Goal: Communication & Community: Answer question/provide support

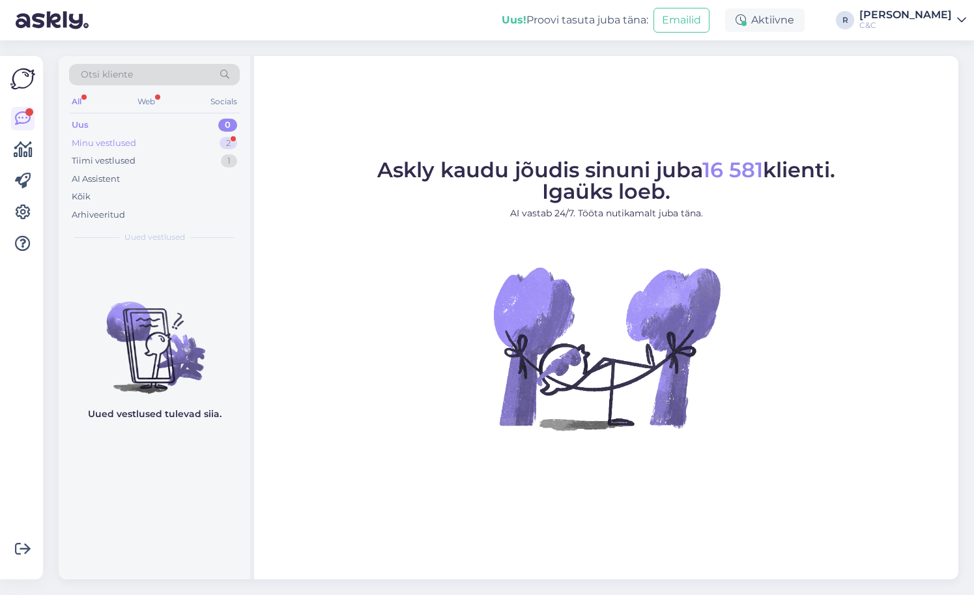
click at [171, 140] on div "Minu vestlused 2" at bounding box center [154, 143] width 171 height 18
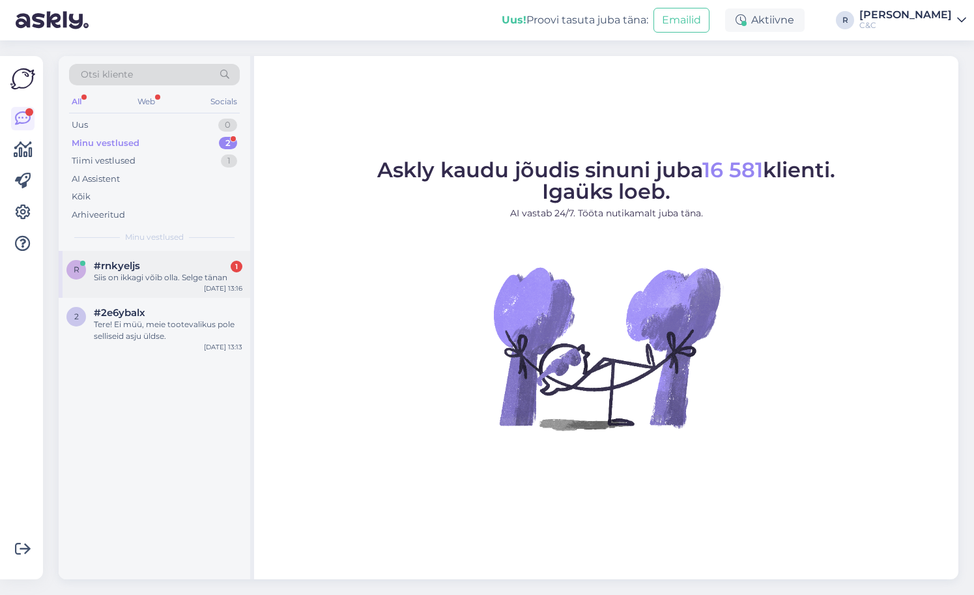
click at [143, 280] on div "Siis on ikkagi võib olla. Selge tänan" at bounding box center [168, 278] width 149 height 12
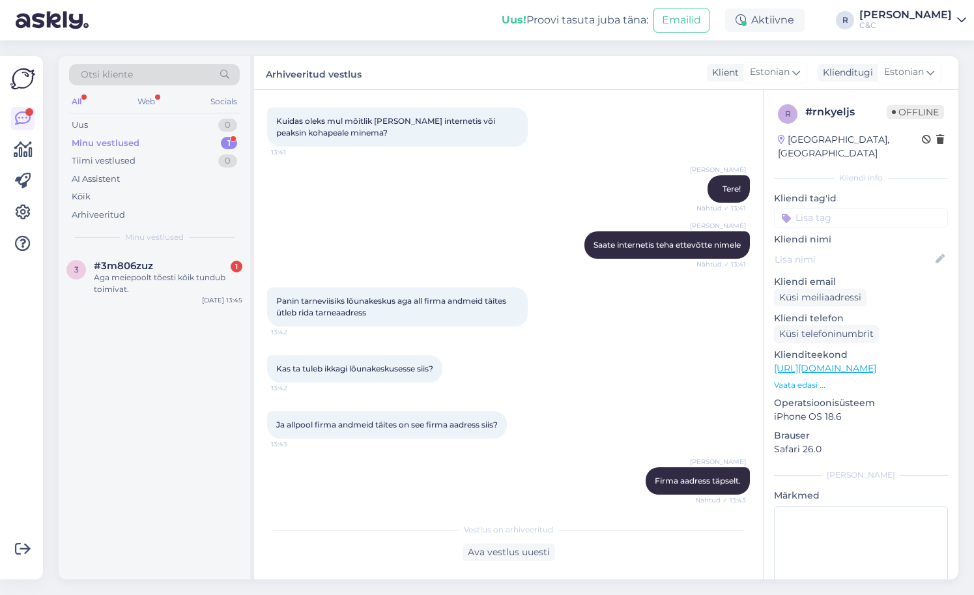
scroll to position [943, 0]
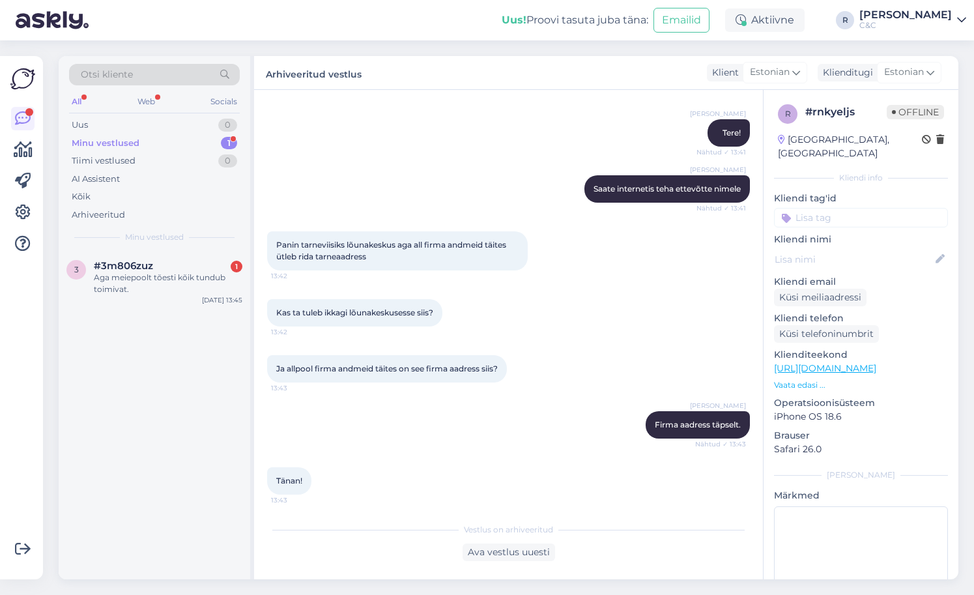
click at [175, 246] on div "Otsi kliente All Web Socials Uus 0 Minu vestlused 1 Tiimi vestlused 0 AI Assist…" at bounding box center [155, 153] width 192 height 195
click at [173, 255] on div "3 #3m806zuz 1 Aga meiepoolt tõesti kõik tundub toimivat. [DATE] 13:45" at bounding box center [155, 280] width 192 height 59
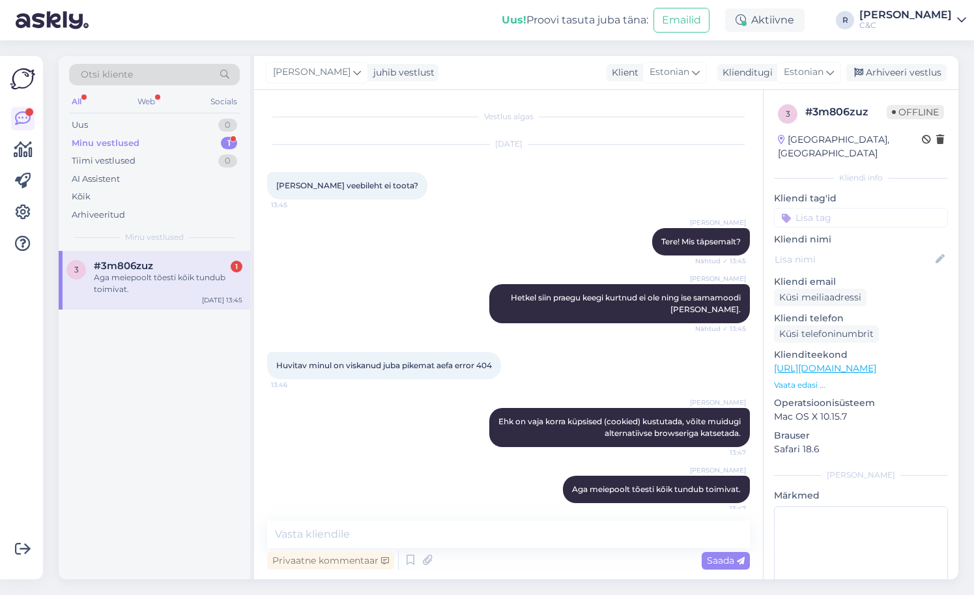
scroll to position [8, 0]
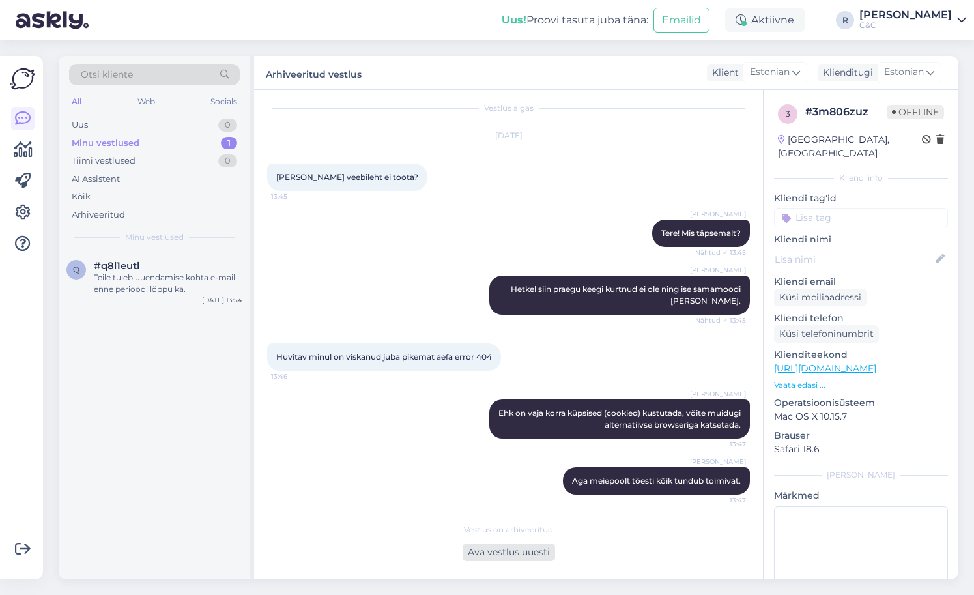
click at [514, 547] on div "Ava vestlus uuesti" at bounding box center [509, 553] width 93 height 18
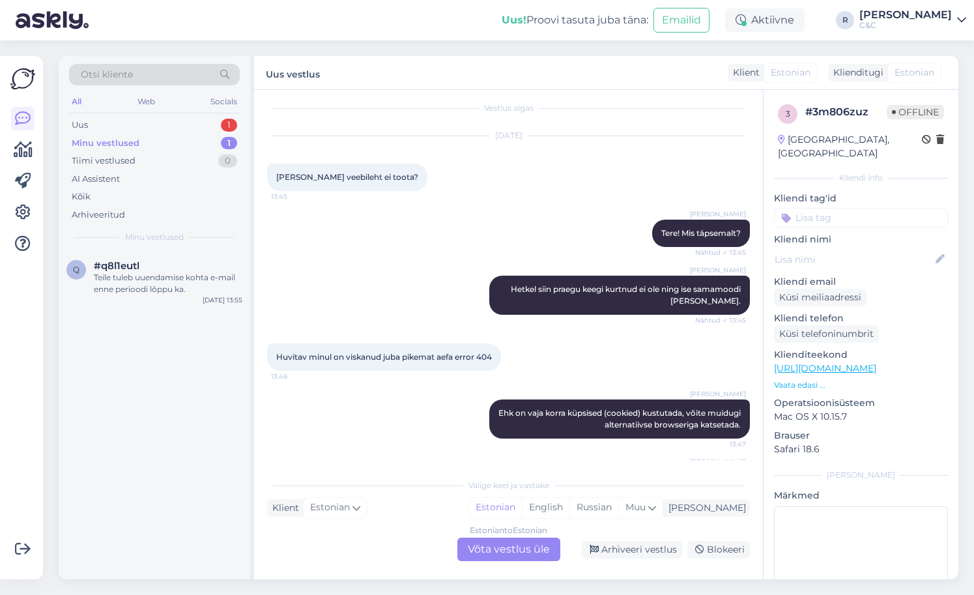
click at [527, 557] on div "Estonian to Estonian Võta vestlus üle" at bounding box center [509, 549] width 103 height 23
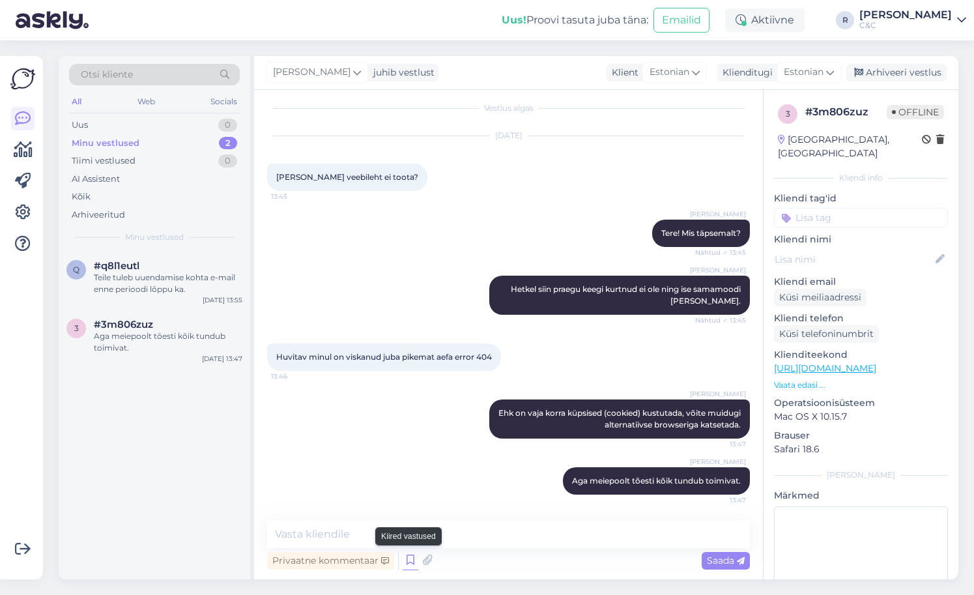
click at [411, 563] on icon at bounding box center [411, 561] width 16 height 20
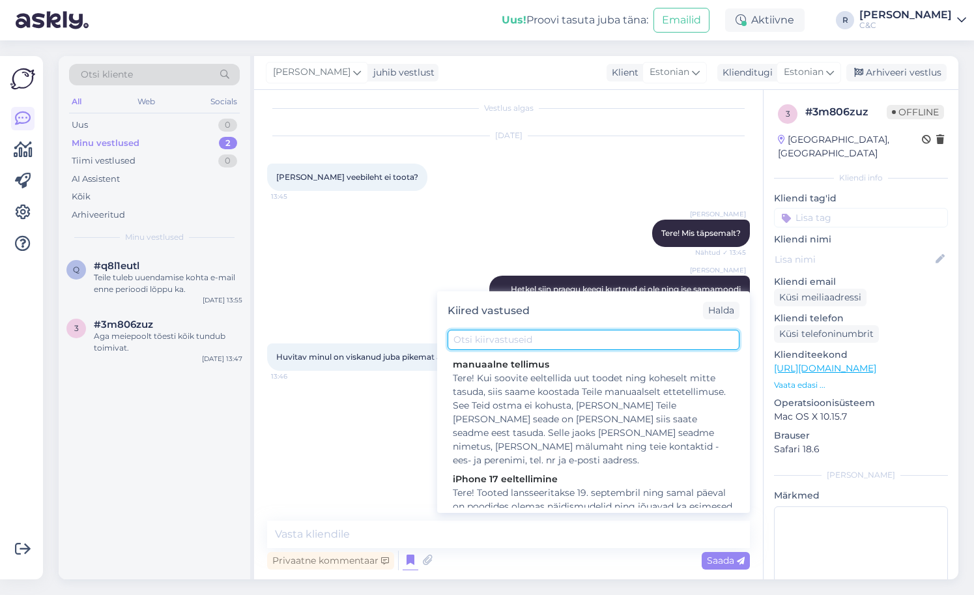
click at [518, 338] on input "text" at bounding box center [594, 340] width 292 height 20
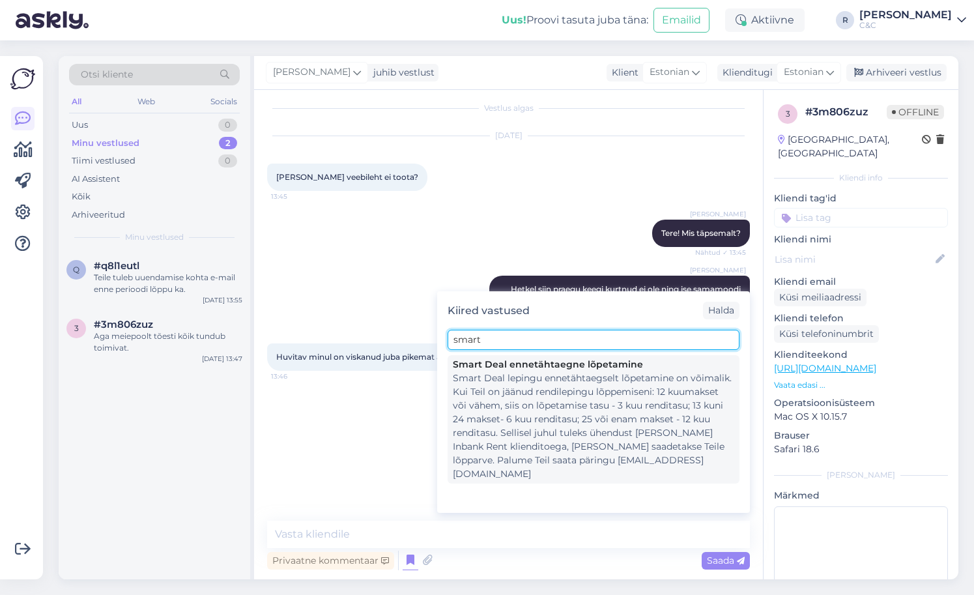
type input "smart"
click at [579, 411] on div "Smart Deal lepingu ennetähtaegselt lõpetamine on võimalik. Kui Teil on jäänud r…" at bounding box center [594, 425] width 282 height 109
type textarea "Smart Deal lepingu ennetähtaegselt lõpetamine on võimalik. Kui Teil on jäänud r…"
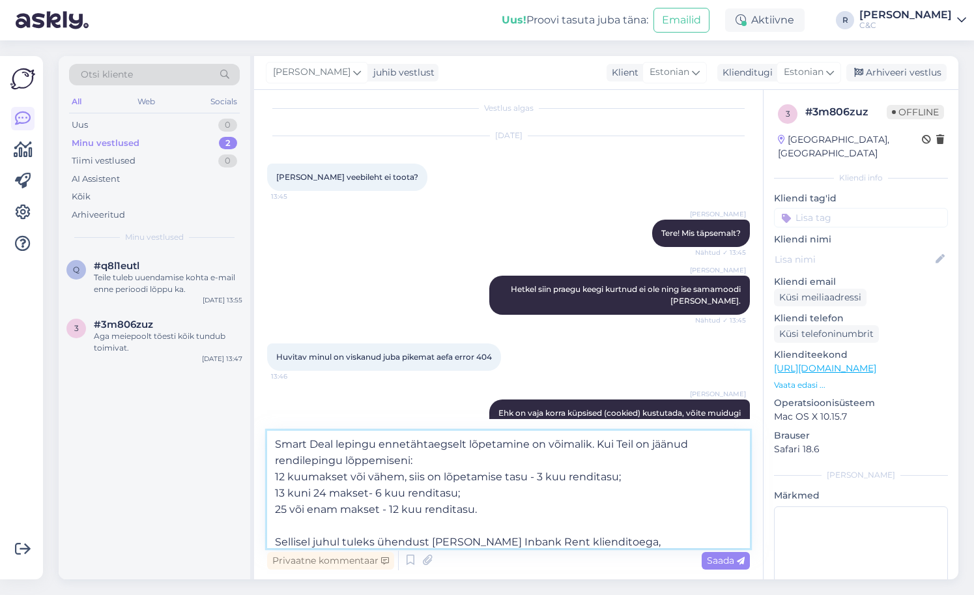
click at [444, 499] on textarea "Smart Deal lepingu ennetähtaegselt lõpetamine on võimalik. Kui Teil on jäänud r…" at bounding box center [508, 489] width 483 height 117
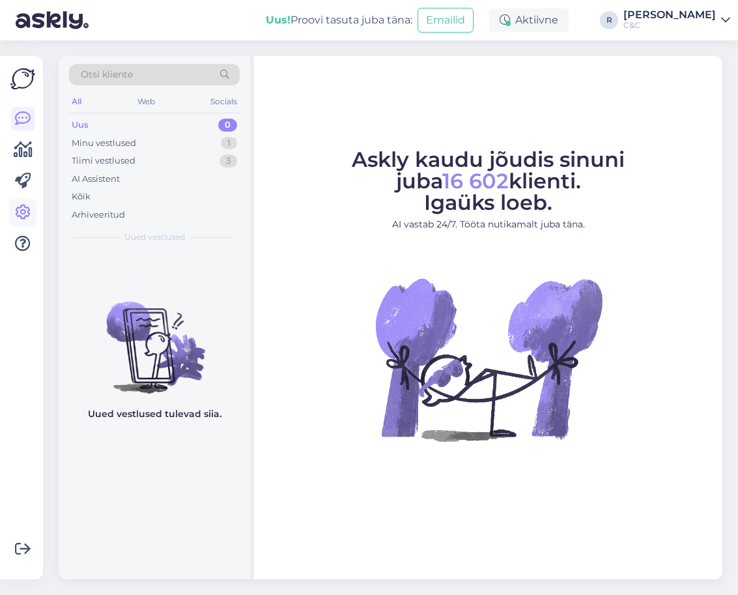
click at [24, 217] on icon at bounding box center [23, 213] width 16 height 16
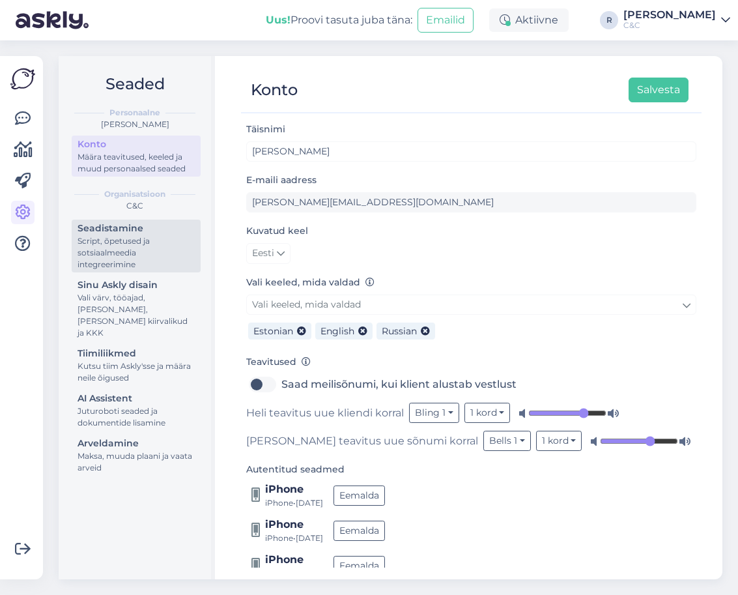
click at [111, 254] on div "Script, õpetused ja sotsiaalmeedia integreerimine" at bounding box center [136, 252] width 117 height 35
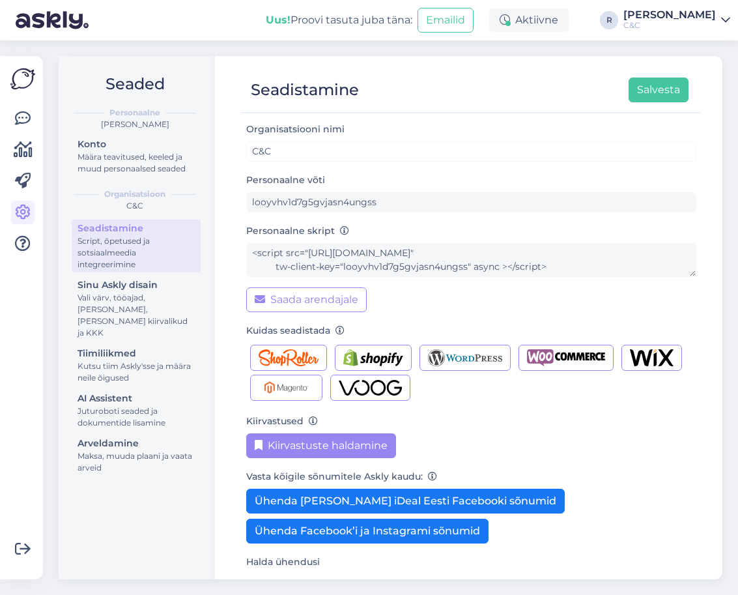
click at [271, 453] on button "Kiirvastuste haldamine" at bounding box center [321, 445] width 150 height 25
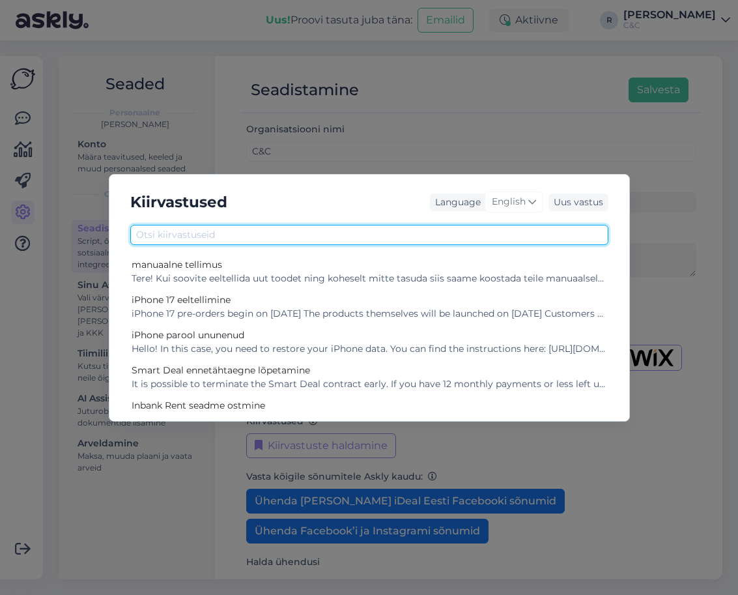
click at [280, 239] on input "text" at bounding box center [369, 235] width 478 height 20
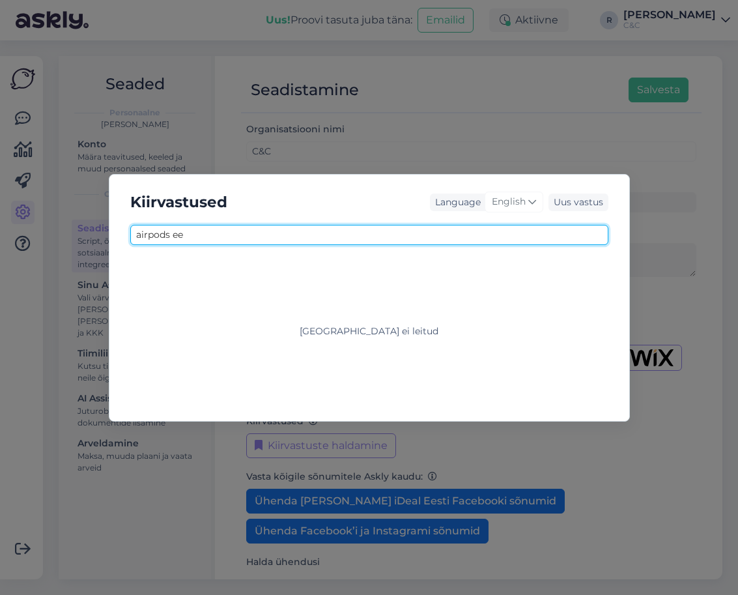
type input "airpods eel"
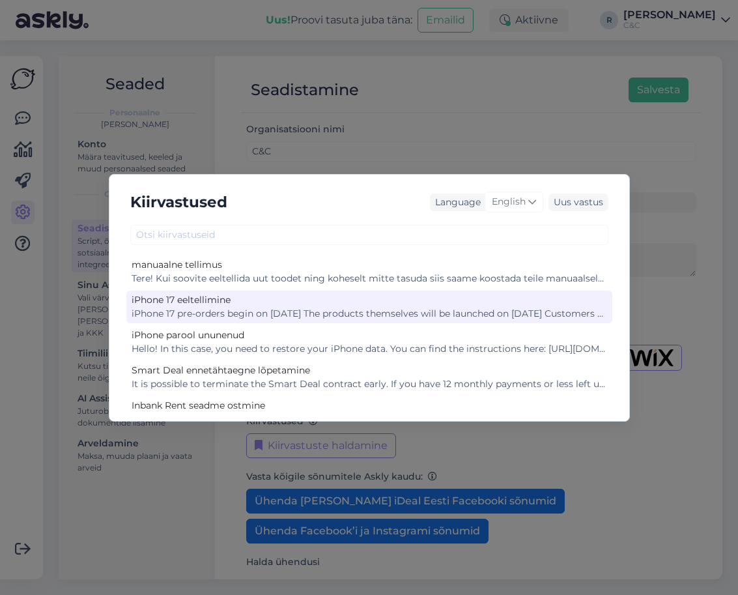
click at [242, 302] on div "iPhone 17 eeltellimine" at bounding box center [370, 300] width 476 height 14
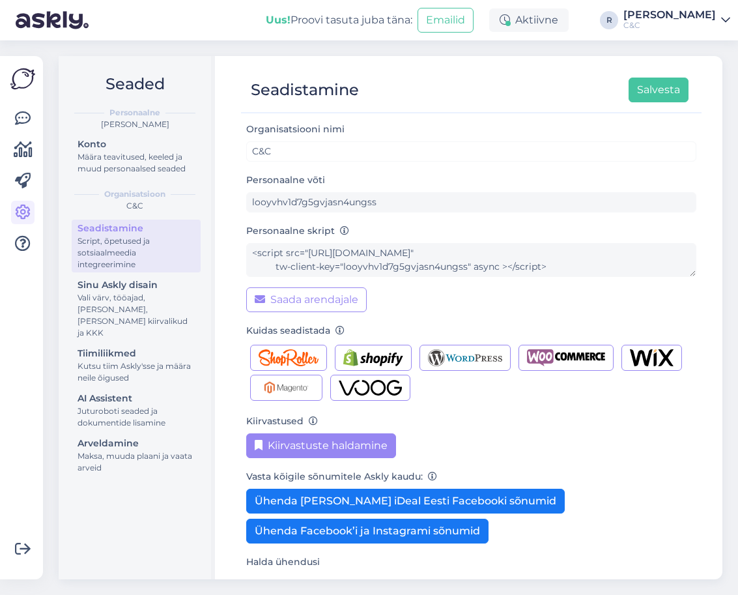
click at [361, 450] on button "Kiirvastuste haldamine" at bounding box center [321, 445] width 150 height 25
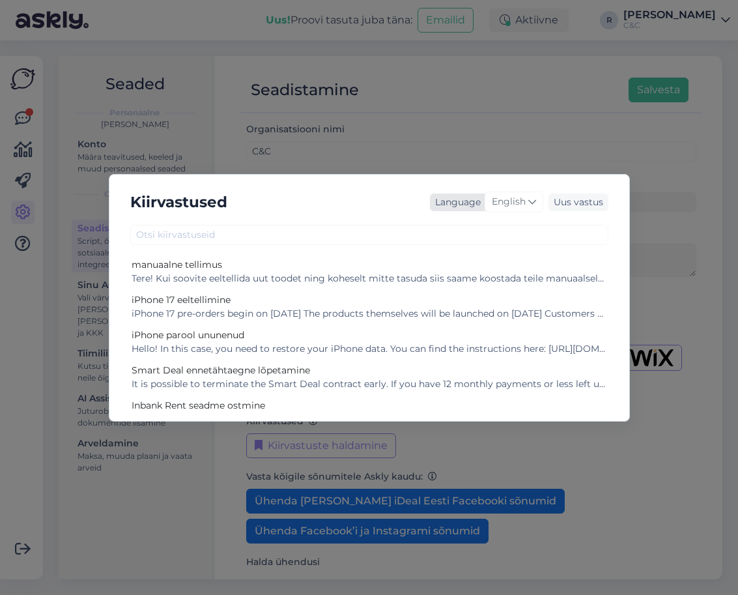
click at [516, 202] on span "English" at bounding box center [509, 202] width 34 height 14
type input "es"
click at [476, 276] on link "Estonian" at bounding box center [486, 280] width 143 height 21
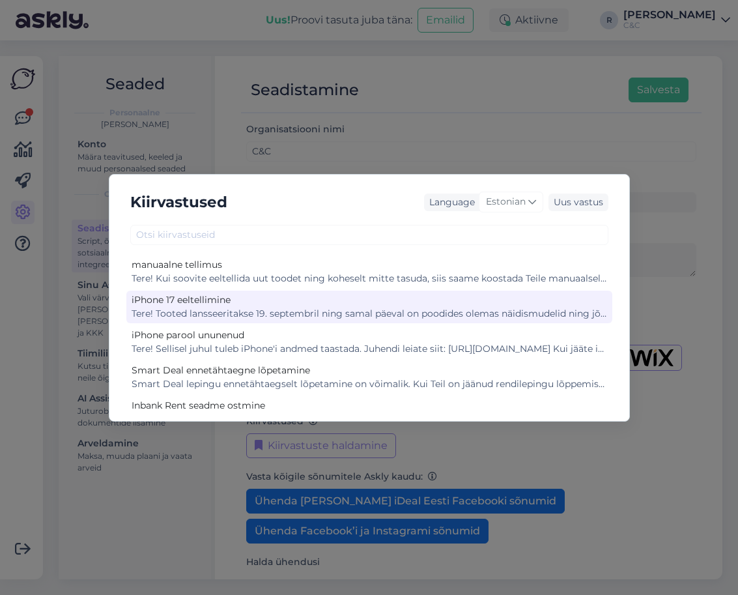
click at [340, 312] on div "Tere! Tooted lansseeritakse 19. septembril ning samal päeval on poodides olemas…" at bounding box center [370, 314] width 476 height 14
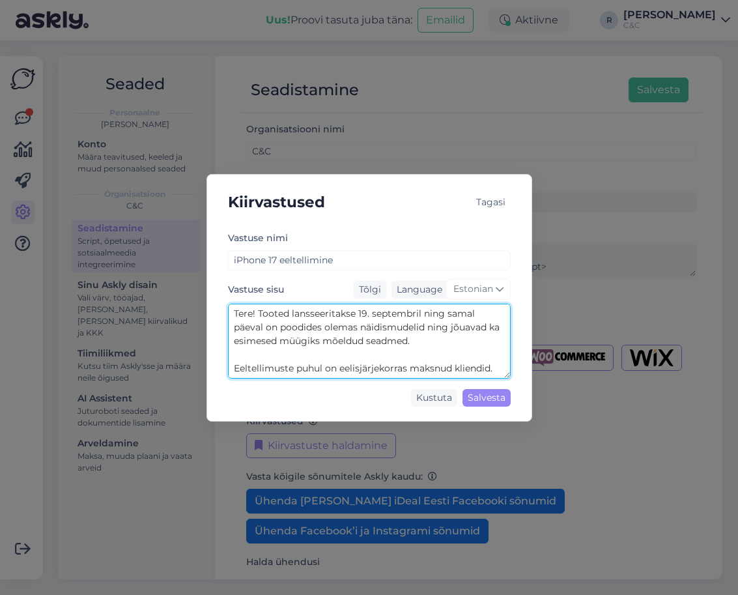
click at [334, 313] on textarea "Tere! Tooted lansseeritakse 19. septembril ning samal päeval on poodides olemas…" at bounding box center [369, 341] width 283 height 75
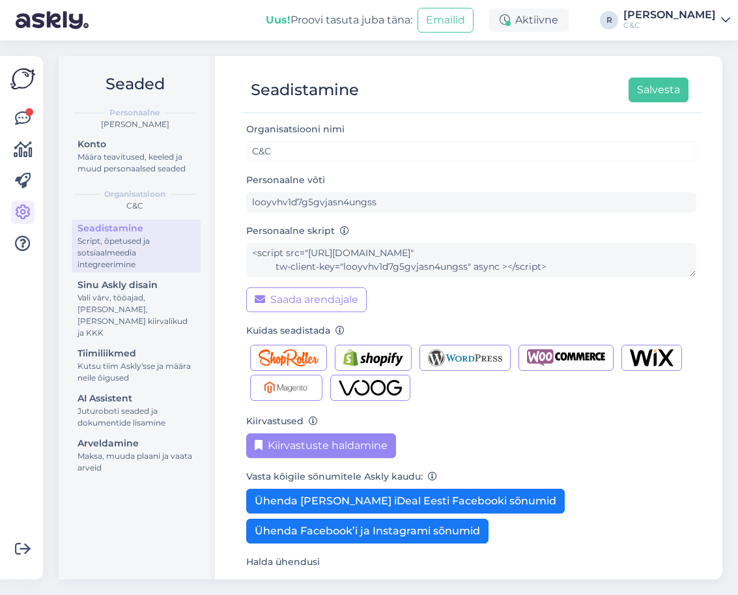
click at [327, 450] on button "Kiirvastuste haldamine" at bounding box center [321, 445] width 150 height 25
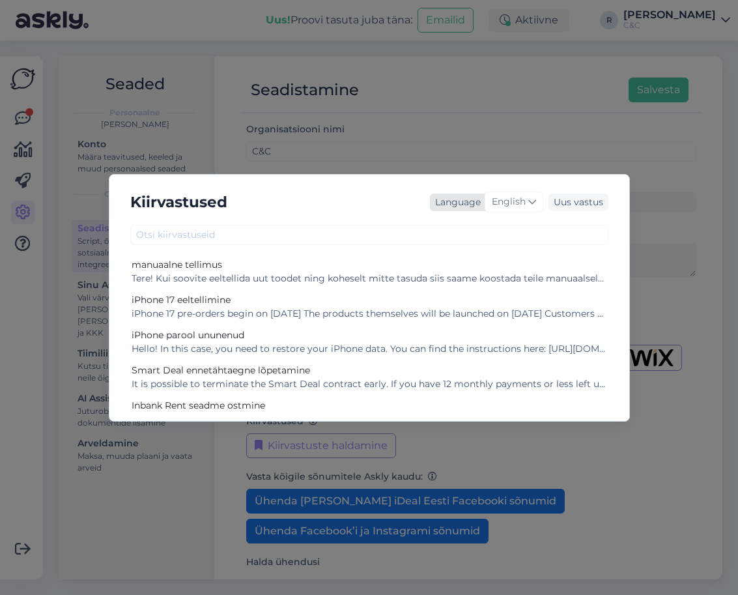
click at [511, 207] on span "English" at bounding box center [509, 202] width 34 height 14
type input "es"
click at [467, 276] on link "Estonian" at bounding box center [486, 280] width 143 height 21
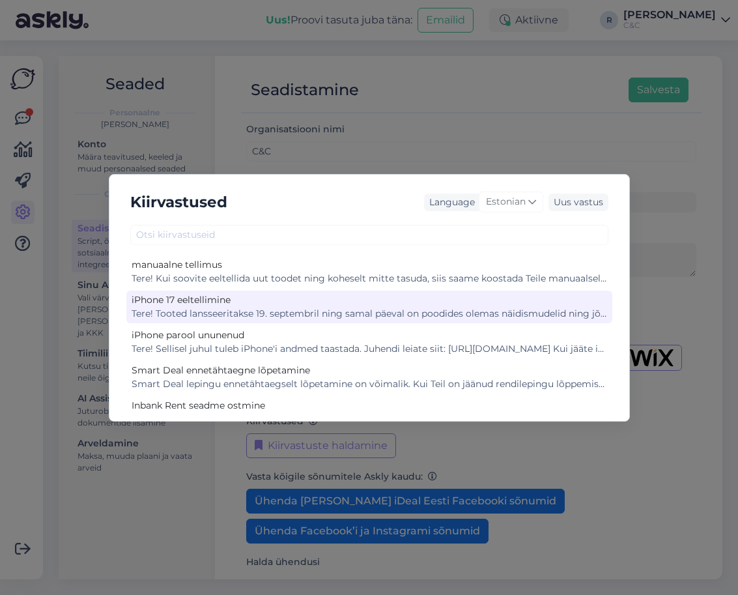
click at [395, 315] on div "Tere! Tooted lansseeritakse 19. septembril ning samal päeval on poodides olemas…" at bounding box center [370, 314] width 476 height 14
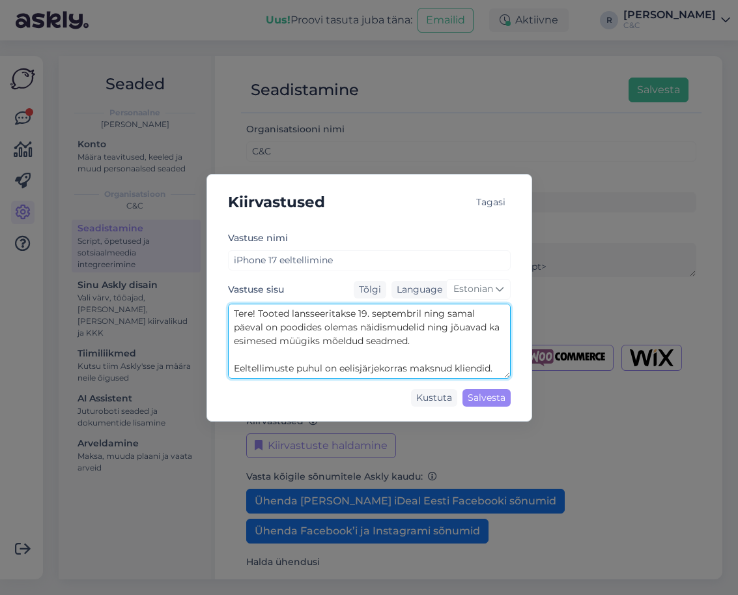
click at [366, 337] on textarea "Tere! Tooted lansseeritakse 19. septembril ning samal päeval on poodides olemas…" at bounding box center [369, 341] width 283 height 75
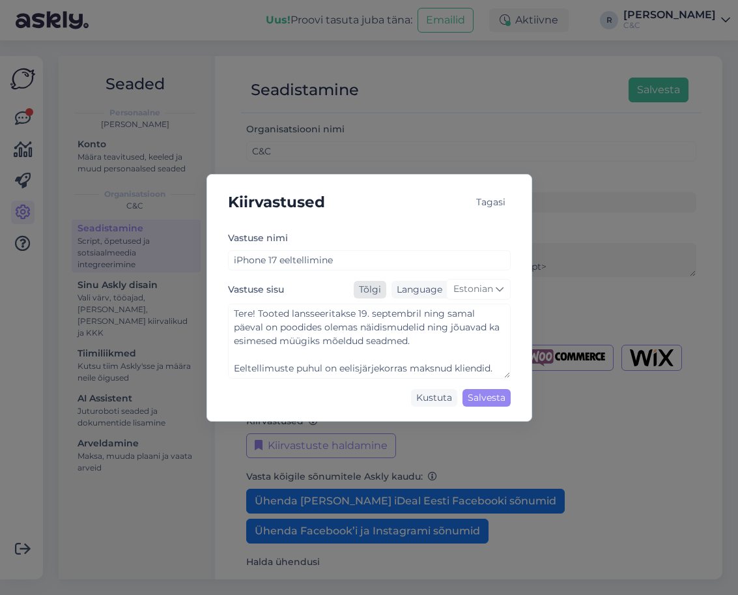
click at [380, 291] on div "Tõlgi" at bounding box center [370, 290] width 33 height 18
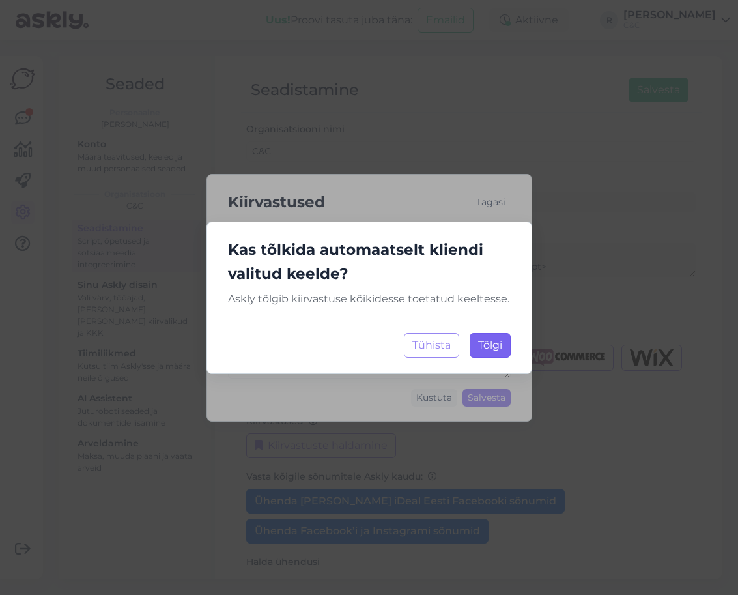
click at [480, 350] on span "Tõlgi" at bounding box center [490, 345] width 24 height 12
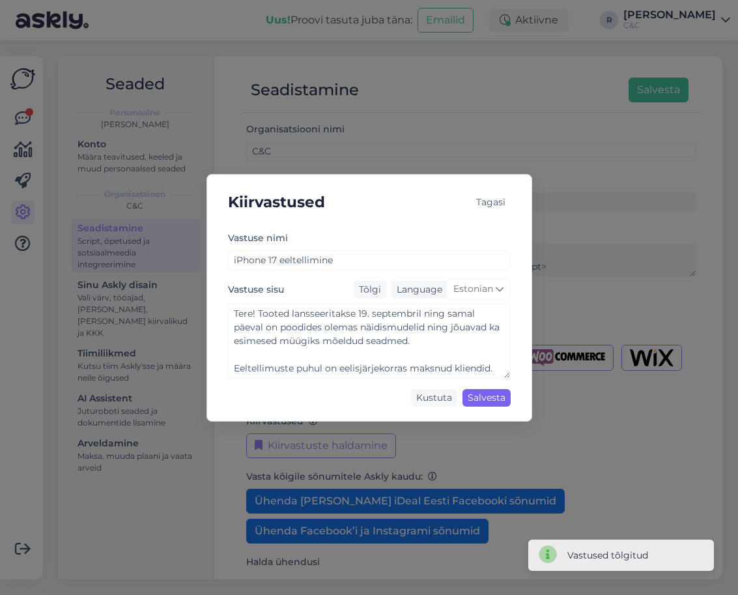
click at [471, 397] on div "Salvesta" at bounding box center [487, 398] width 48 height 18
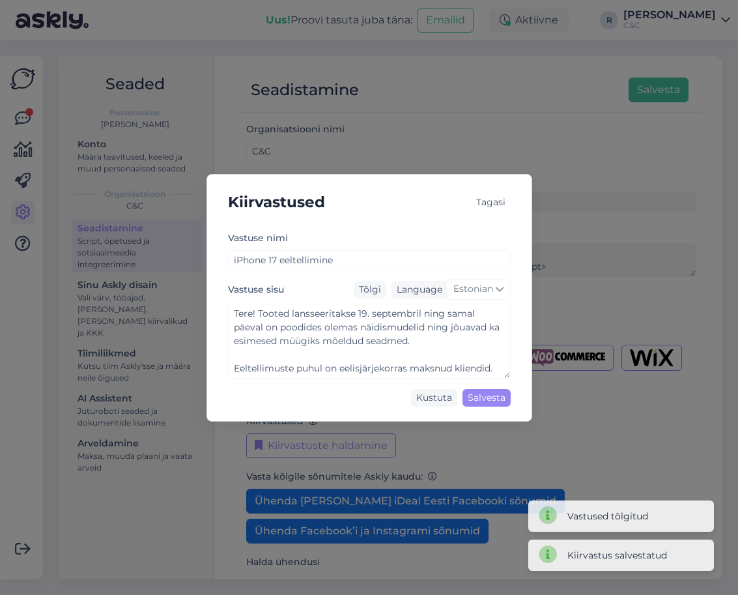
click at [497, 201] on div "Tagasi" at bounding box center [491, 203] width 40 height 18
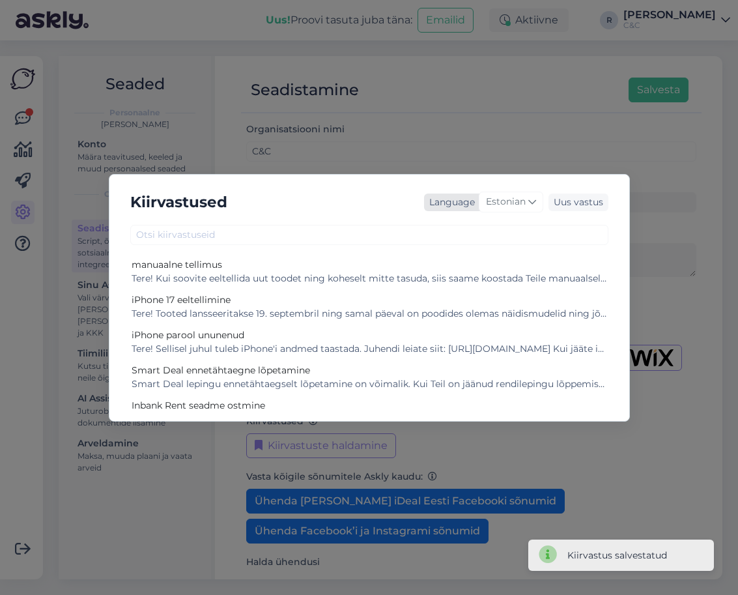
click at [522, 205] on span "Estonian" at bounding box center [506, 202] width 40 height 14
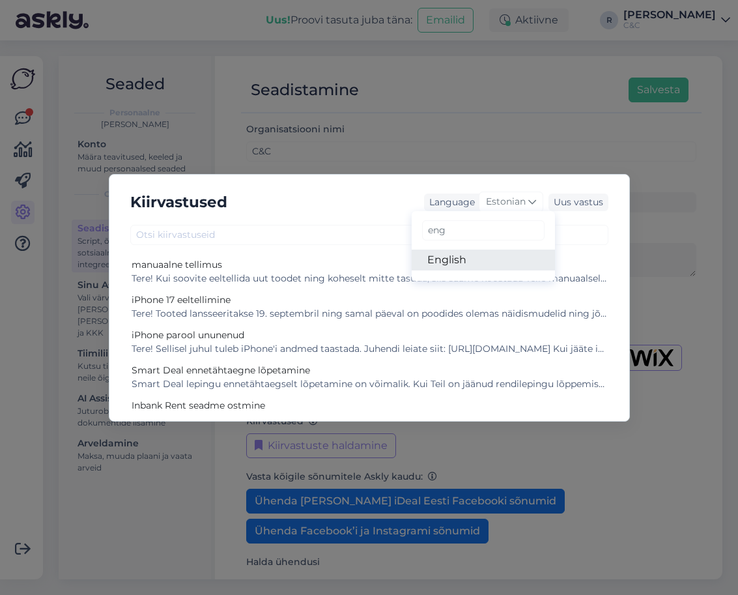
type input "eng"
click at [473, 259] on link "English" at bounding box center [483, 260] width 143 height 21
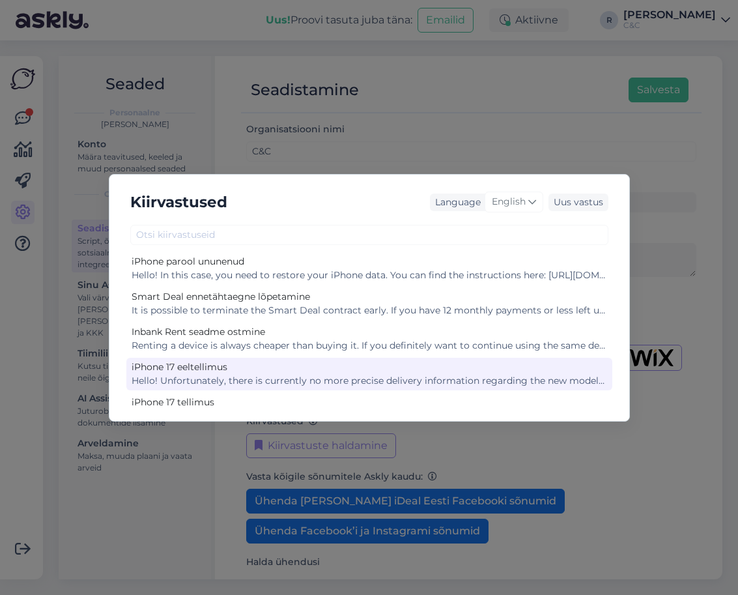
scroll to position [69, 0]
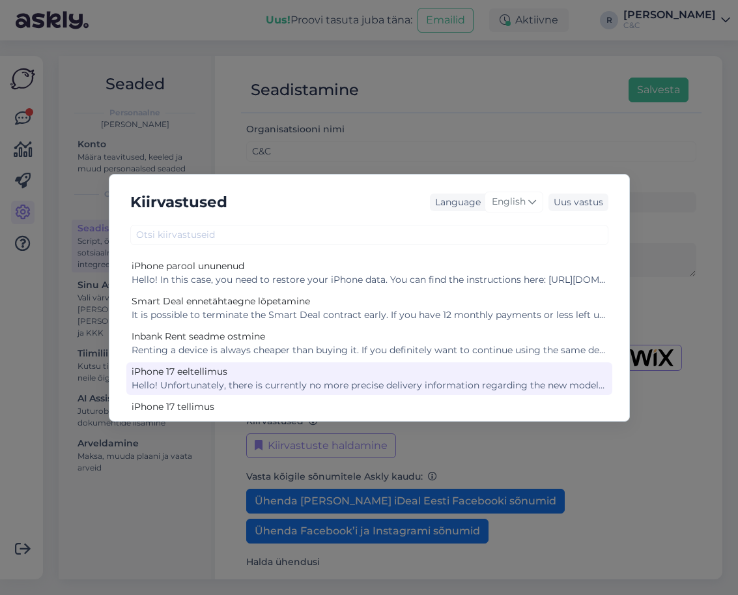
click at [360, 376] on div "iPhone 17 eeltellimus" at bounding box center [370, 372] width 476 height 14
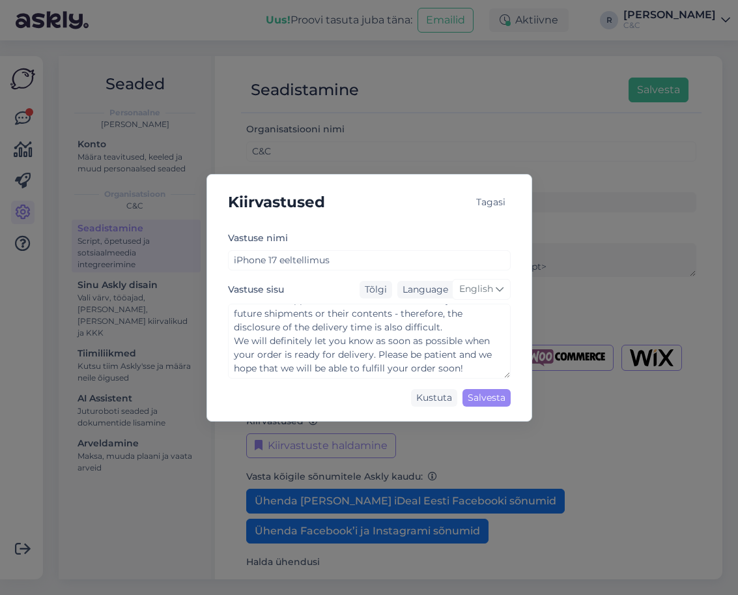
scroll to position [151, 0]
click at [467, 290] on span "English" at bounding box center [476, 289] width 34 height 14
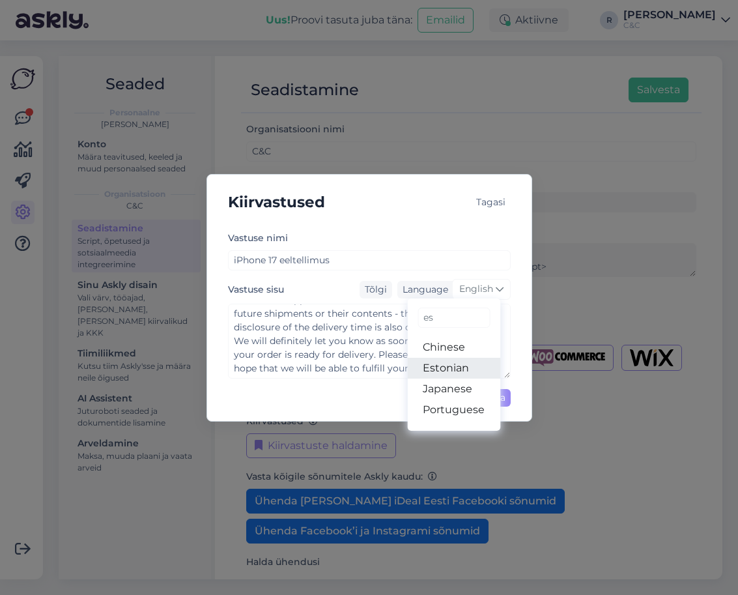
type input "es"
click at [438, 364] on link "Estonian" at bounding box center [453, 368] width 93 height 21
type textarea "Tere! Paraku hetkel puudub täpsem tarneinformatsioon uute mudelite osas. Karm r…"
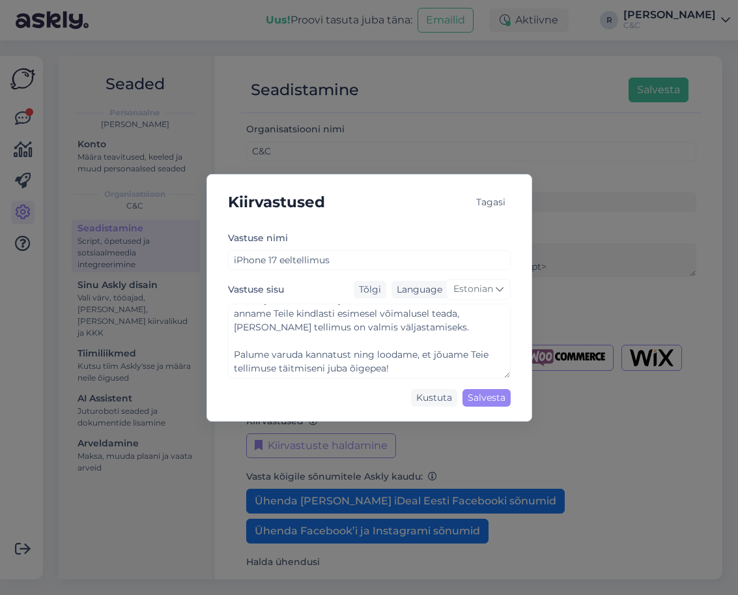
scroll to position [205, 0]
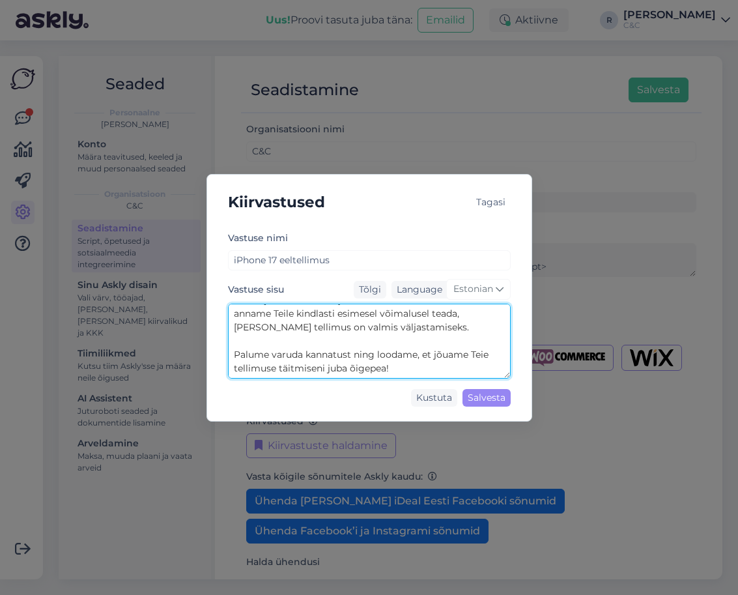
click at [327, 354] on textarea "Tere! Paraku hetkel puudub täpsem tarneinformatsioon uute mudelite osas. Karm r…" at bounding box center [369, 341] width 283 height 75
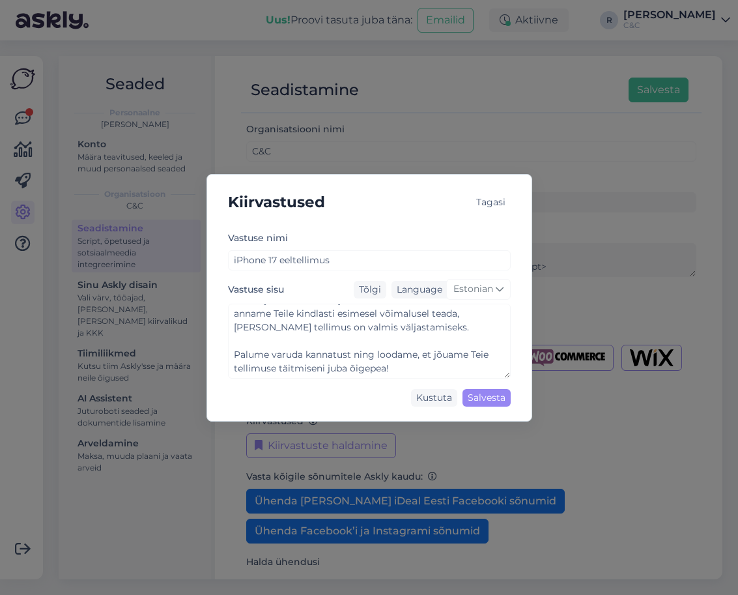
click at [488, 209] on div "Tagasi" at bounding box center [491, 203] width 40 height 18
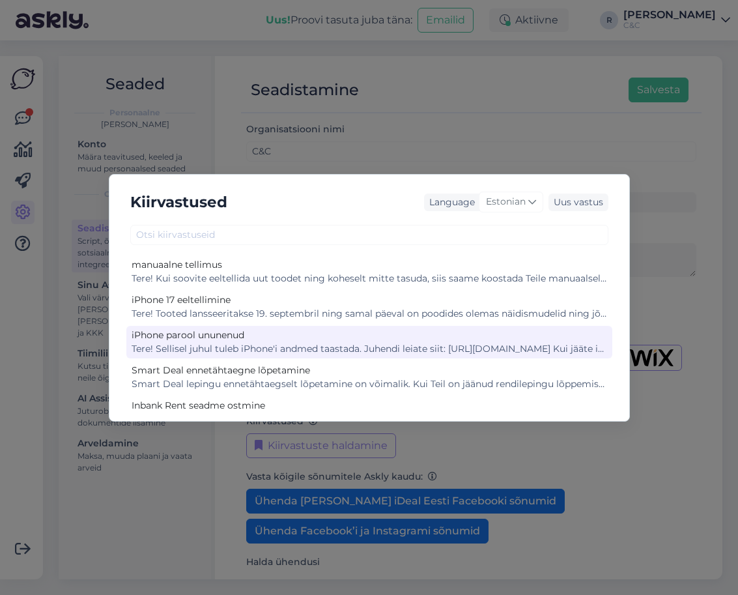
scroll to position [0, 0]
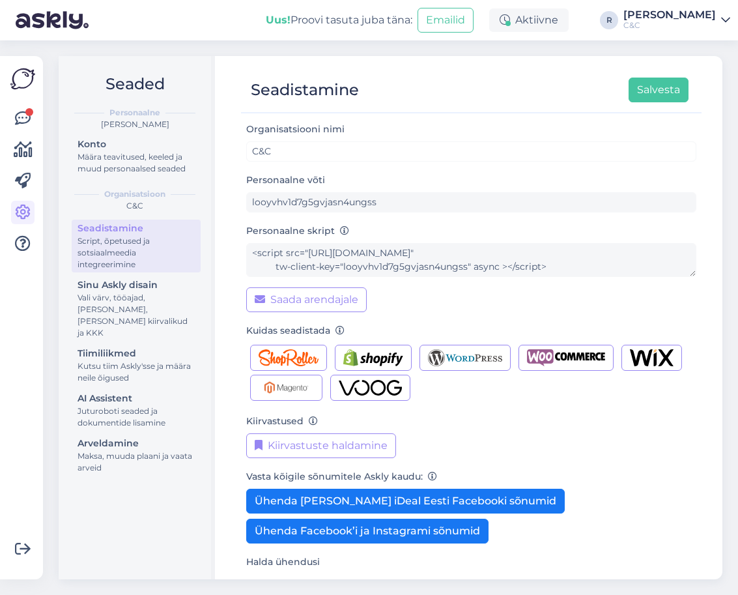
click at [36, 118] on div "Võimalused Veendu, et Askly loob sulle väärtust. Sulge Ühenda FB ja IG sõnumid …" at bounding box center [21, 317] width 43 height 523
click at [21, 118] on icon at bounding box center [23, 119] width 16 height 16
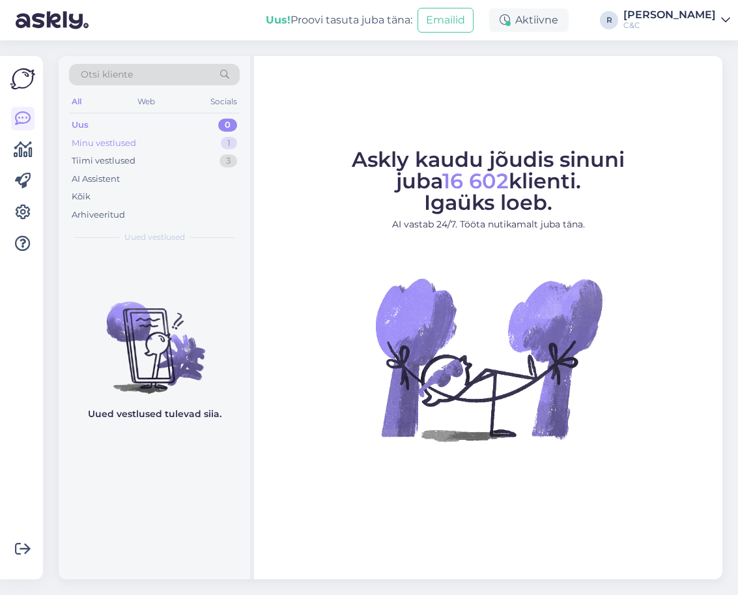
click at [117, 150] on div "Minu vestlused 1" at bounding box center [154, 143] width 171 height 18
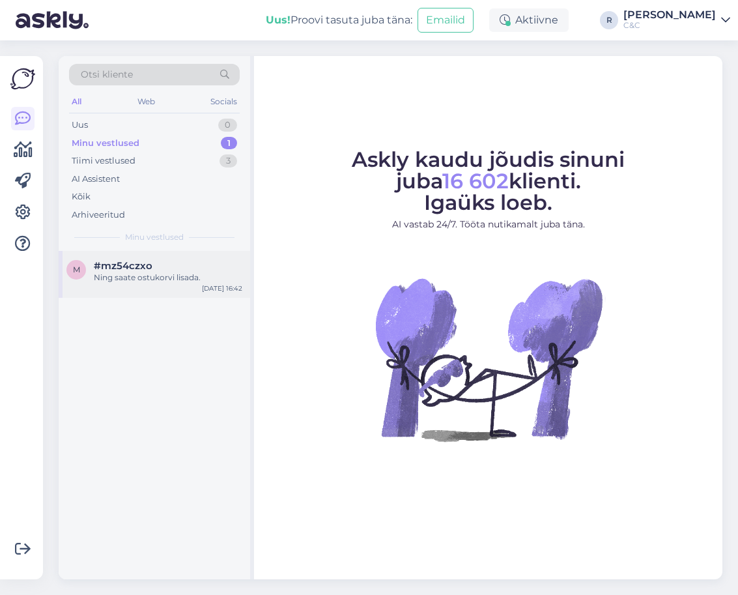
click at [119, 268] on span "#mz54czxo" at bounding box center [123, 266] width 59 height 12
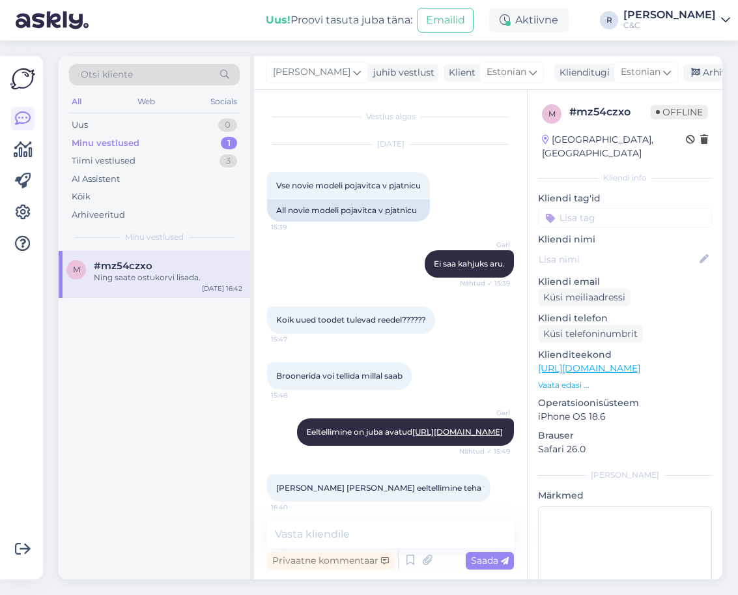
scroll to position [267, 0]
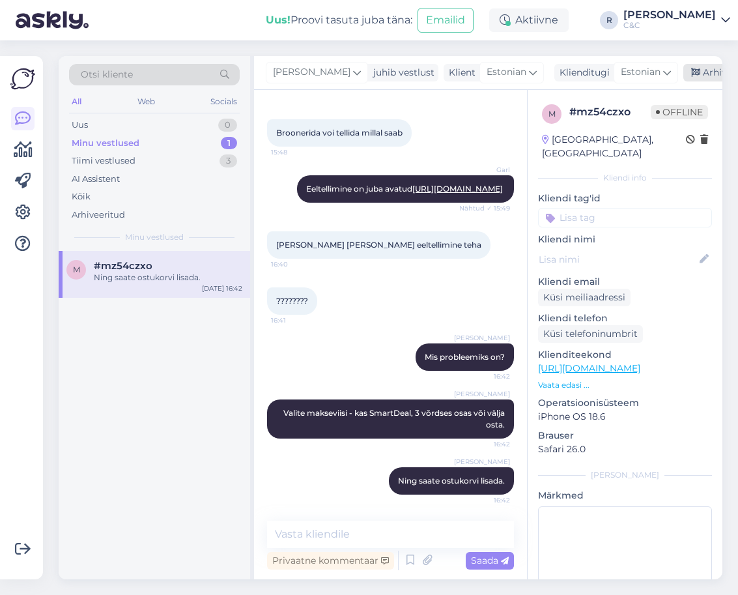
click at [669, 81] on div "Ross juhib vestlust Klient Estonian Klienditugi Estonian Arhiveeri vestlus" at bounding box center [488, 73] width 469 height 34
click at [684, 77] on div "Arhiveeri vestlus" at bounding box center [734, 73] width 100 height 18
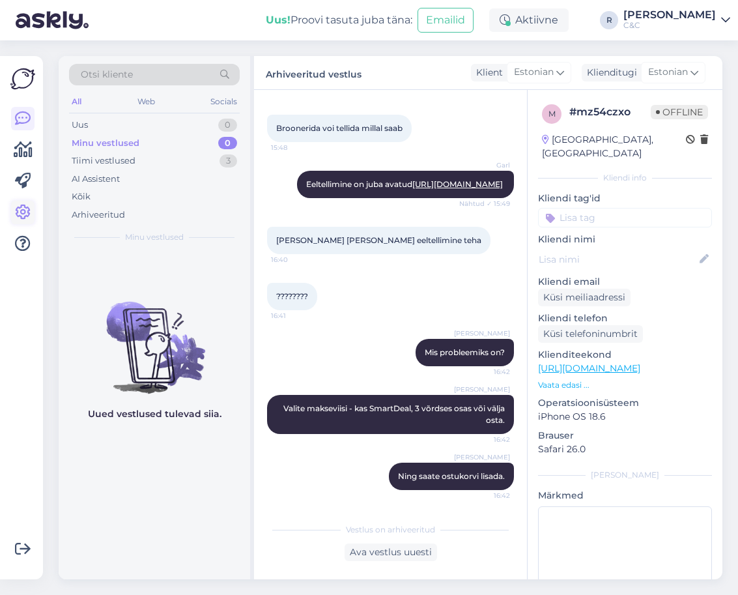
click at [25, 212] on icon at bounding box center [23, 213] width 16 height 16
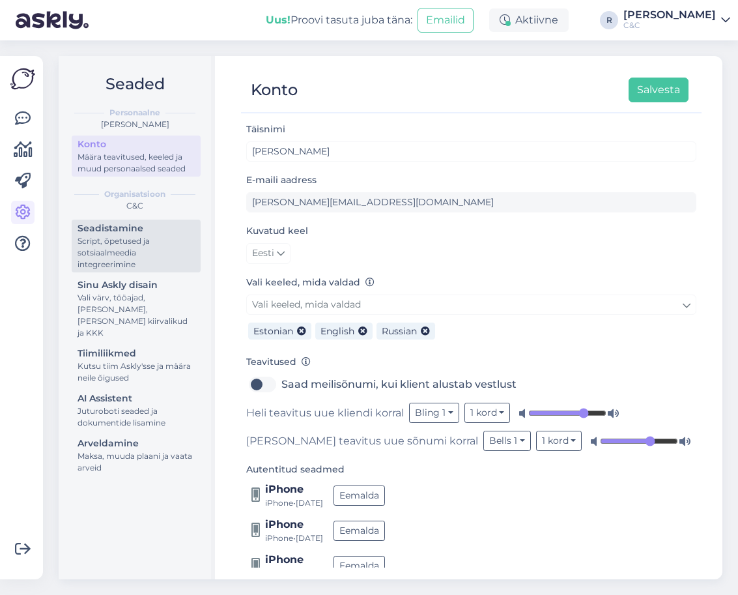
click at [129, 243] on div "Script, õpetused ja sotsiaalmeedia integreerimine" at bounding box center [136, 252] width 117 height 35
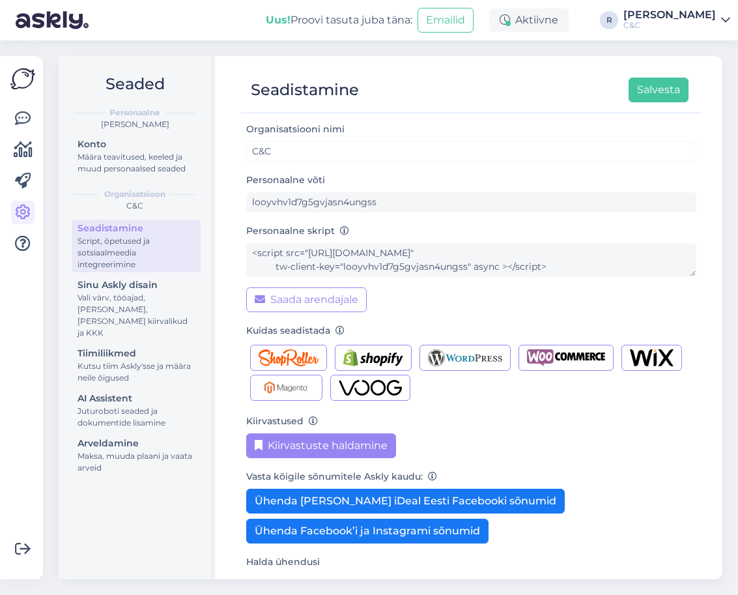
click at [332, 445] on button "Kiirvastuste haldamine" at bounding box center [321, 445] width 150 height 25
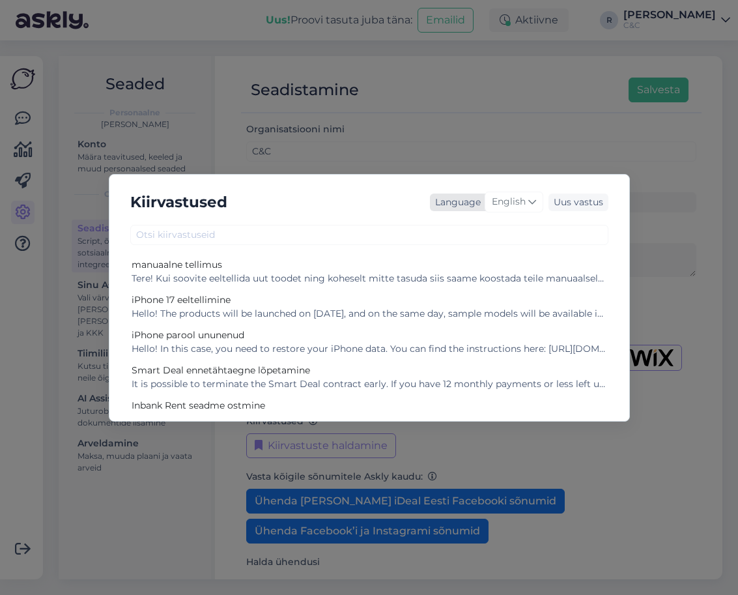
click at [533, 200] on icon at bounding box center [533, 202] width 8 height 14
type input "es"
click at [471, 282] on link "Estonian" at bounding box center [486, 280] width 143 height 21
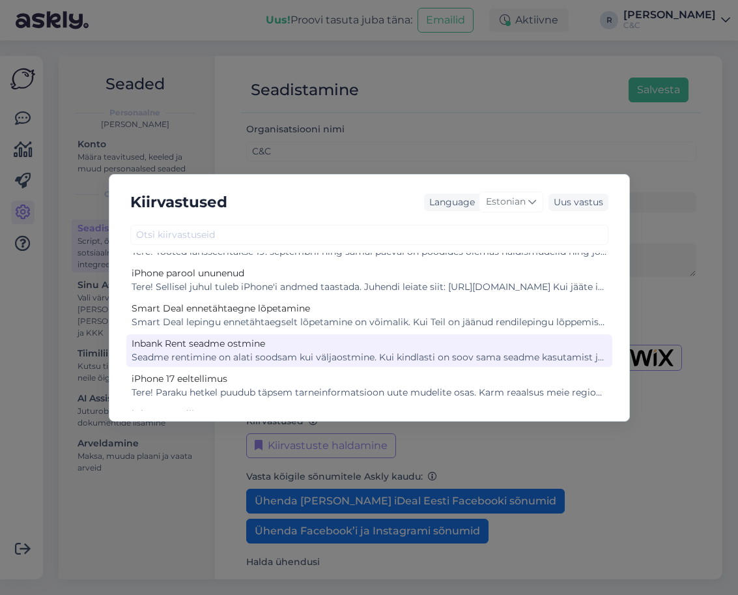
scroll to position [59, 0]
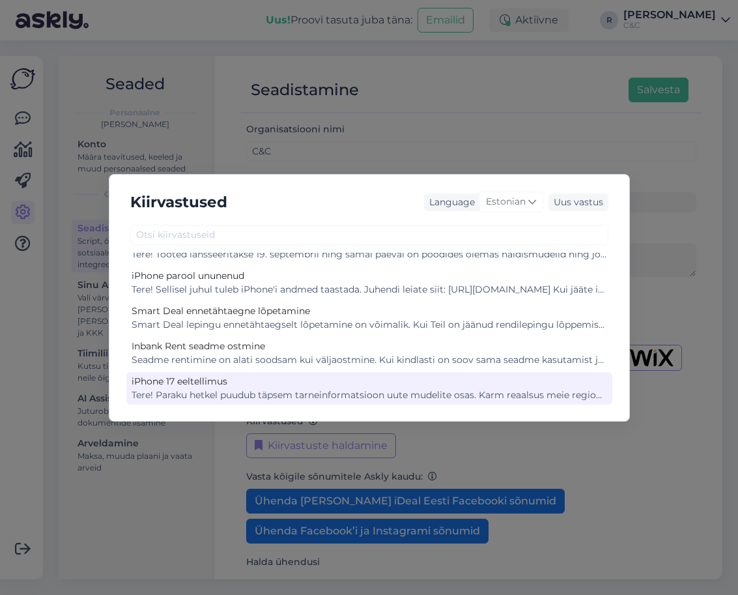
click at [297, 386] on div "iPhone 17 eeltellimus" at bounding box center [370, 382] width 476 height 14
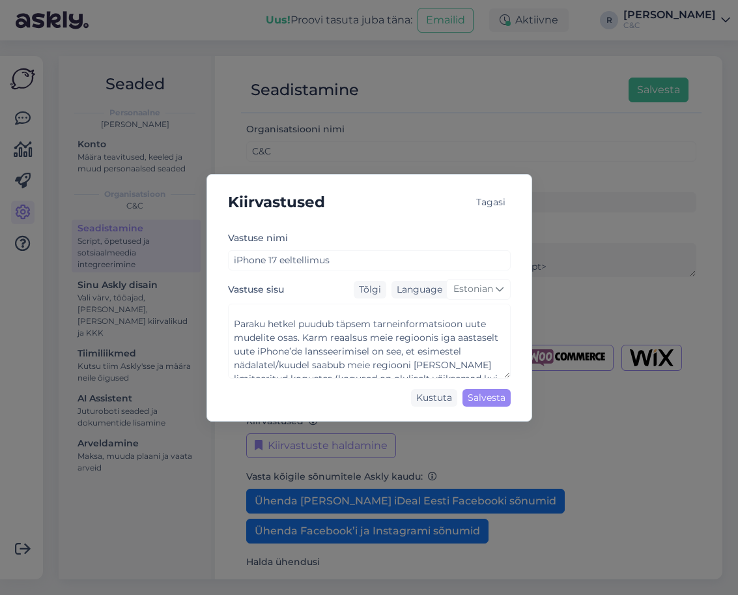
scroll to position [16, 0]
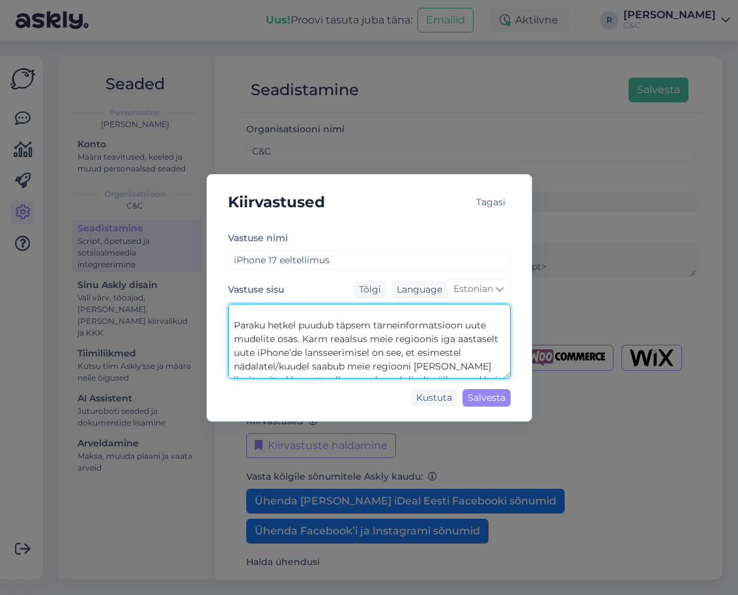
click at [261, 340] on textarea "Tere! Paraku hetkel puudub täpsem tarneinformatsioon uute mudelite osas. Karm r…" at bounding box center [369, 341] width 283 height 75
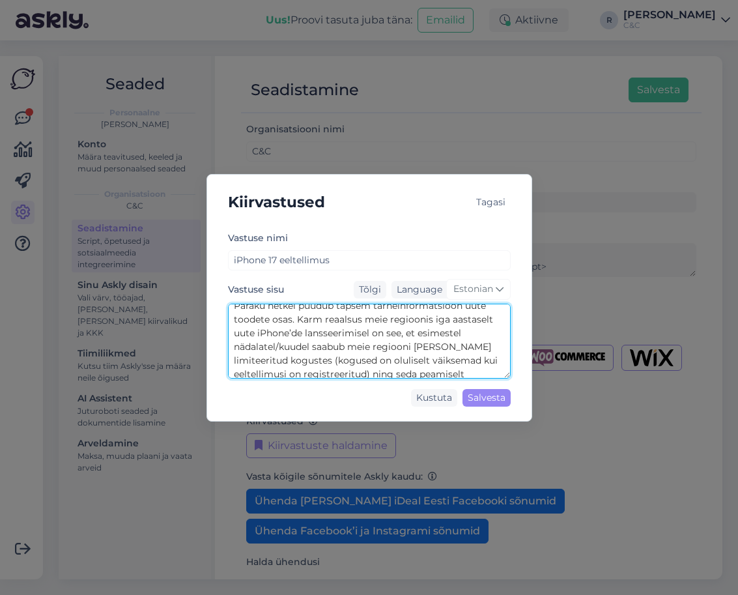
scroll to position [33, 0]
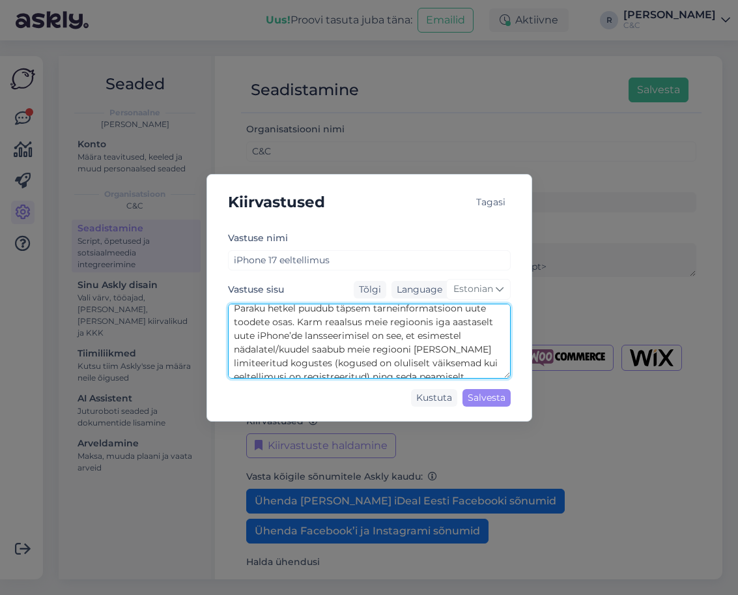
drag, startPoint x: 403, startPoint y: 336, endPoint x: 339, endPoint y: 330, distance: 64.9
click at [339, 330] on textarea "Tere! Paraku hetkel puudub täpsem tarneinformatsioon uute toodete osas. Karm re…" at bounding box center [369, 341] width 283 height 75
drag, startPoint x: 373, startPoint y: 336, endPoint x: 229, endPoint y: 338, distance: 143.4
click at [229, 338] on textarea "Tere! Paraku hetkel puudub täpsem tarneinformatsioon uute toodete osas. Karm re…" at bounding box center [369, 341] width 283 height 75
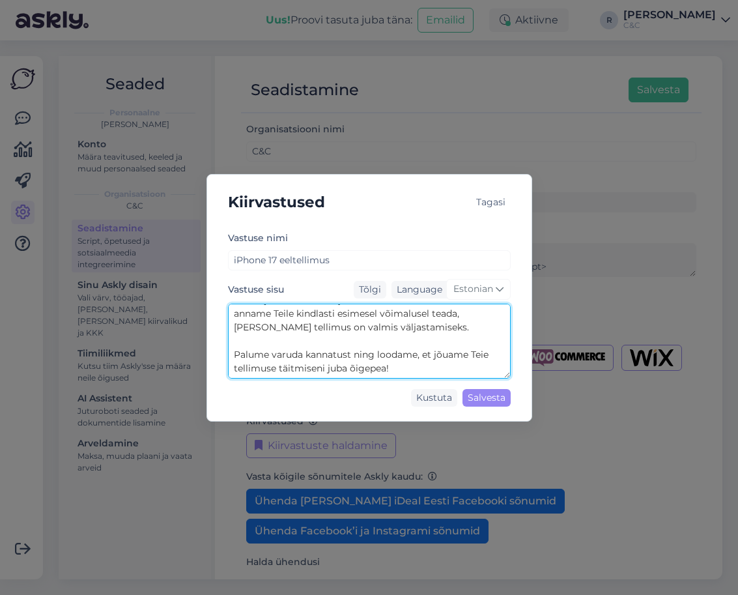
scroll to position [205, 0]
type textarea "Tere! Paraku hetkel puudub täpsem tarneinformatsioon uute toodete osas. Karm re…"
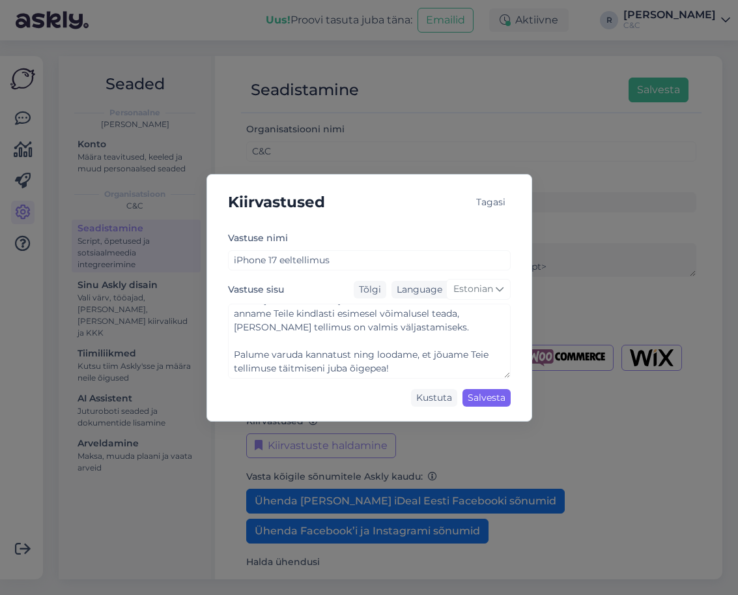
click at [490, 398] on div "Salvesta" at bounding box center [487, 398] width 48 height 18
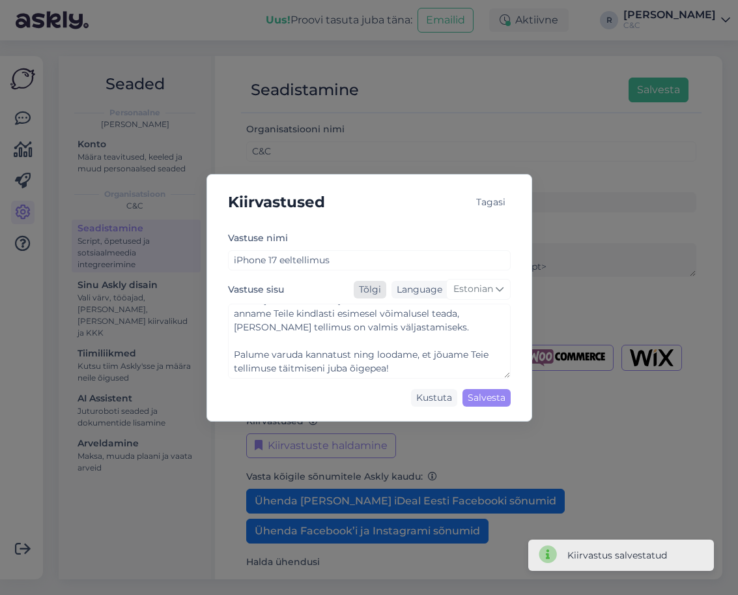
click at [383, 288] on div "Tõlgi" at bounding box center [370, 290] width 33 height 18
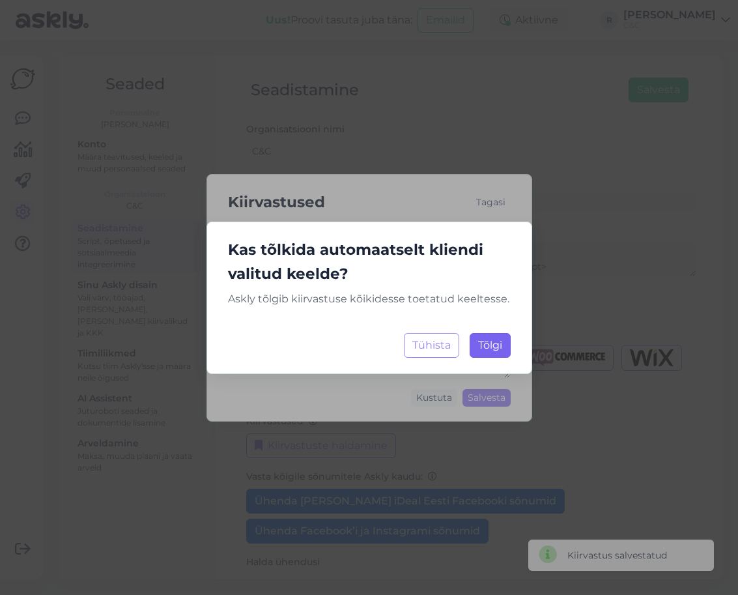
click at [476, 342] on button "Tõlgi Laadimine..." at bounding box center [490, 345] width 41 height 25
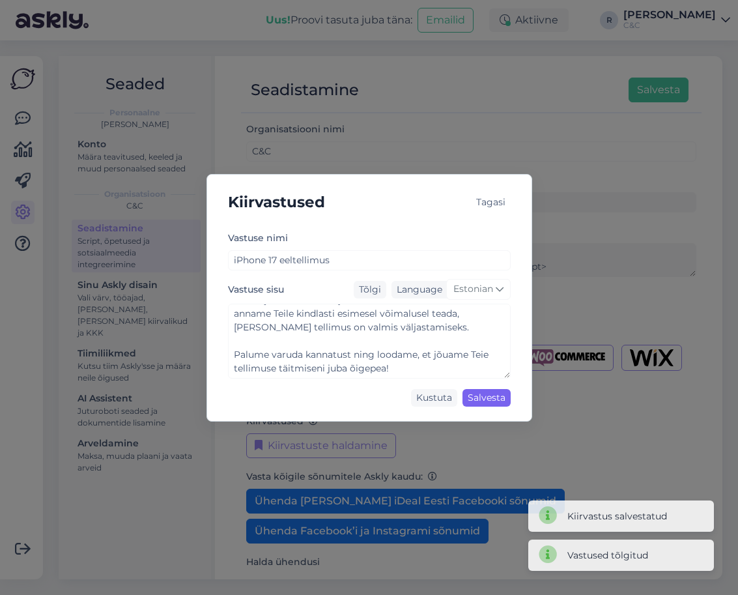
click at [496, 403] on div "Salvesta" at bounding box center [487, 398] width 48 height 18
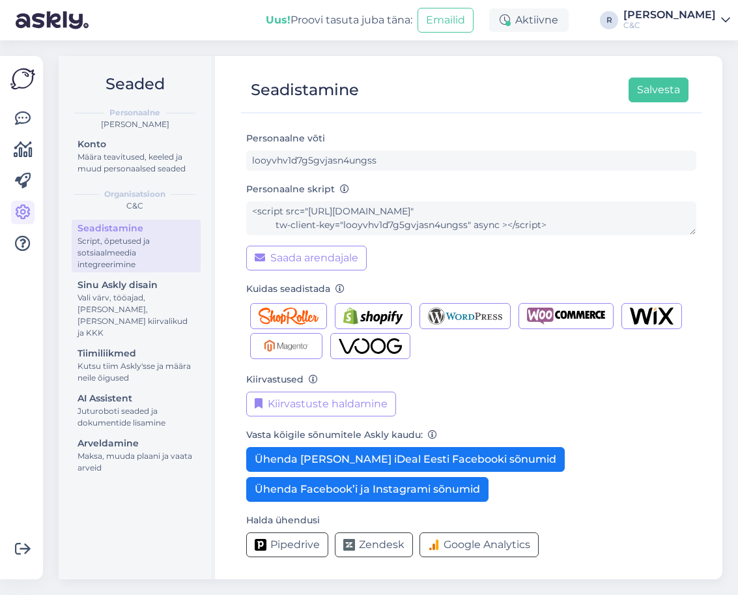
scroll to position [42, 0]
click at [27, 112] on icon at bounding box center [23, 119] width 16 height 16
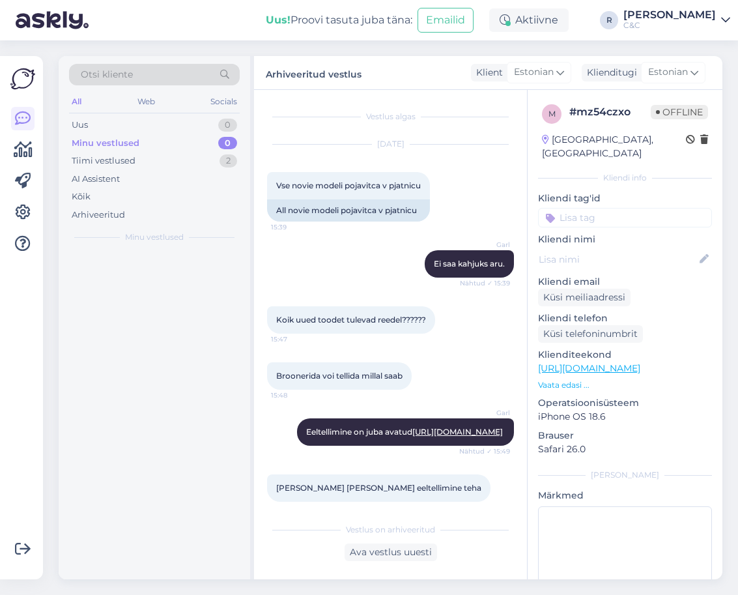
scroll to position [271, 0]
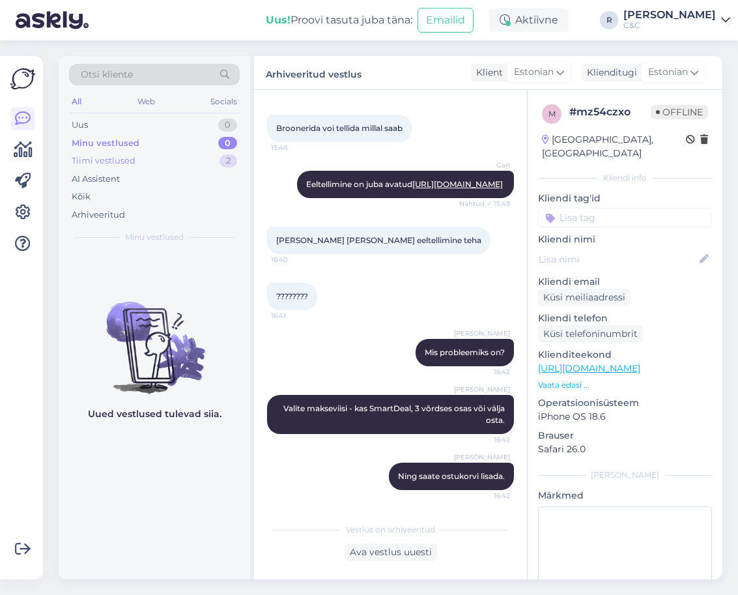
click at [224, 164] on div "2" at bounding box center [229, 160] width 18 height 13
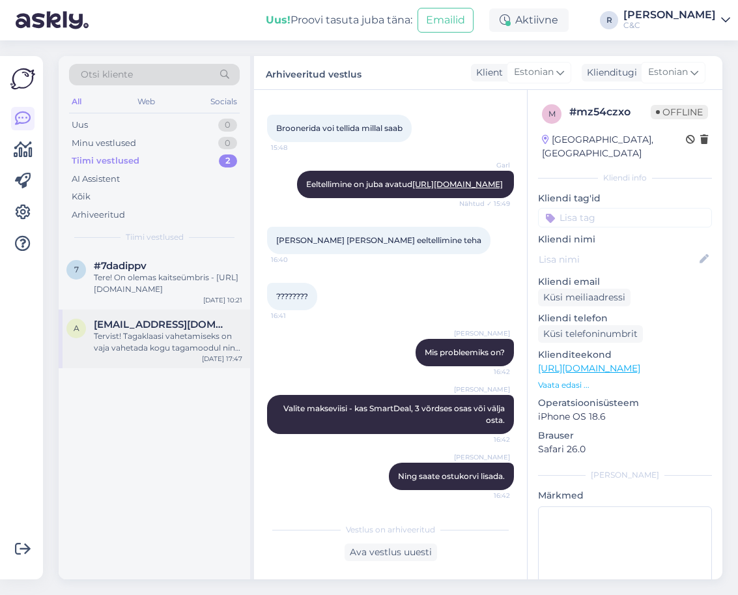
click at [168, 340] on div "Tervist! Tagaklaasi vahetamiseks on vaja vahetada kogu tagamoodul ning selle hi…" at bounding box center [168, 341] width 149 height 23
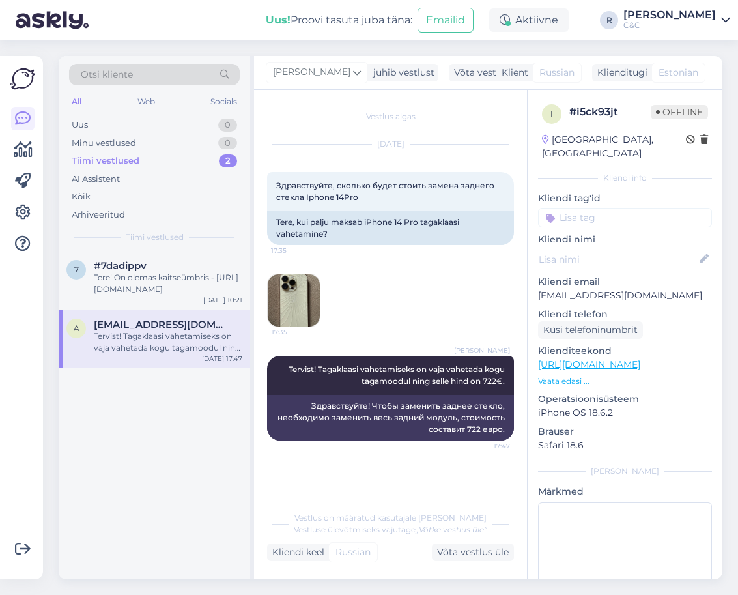
scroll to position [0, 0]
click at [467, 555] on div "Võta vestlus üle" at bounding box center [473, 553] width 82 height 18
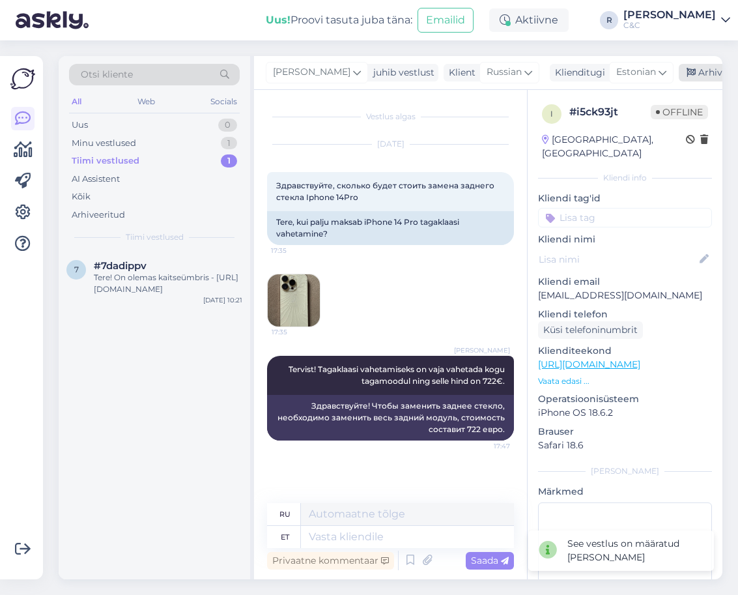
click at [679, 68] on div "Arhiveeri vestlus" at bounding box center [729, 73] width 100 height 18
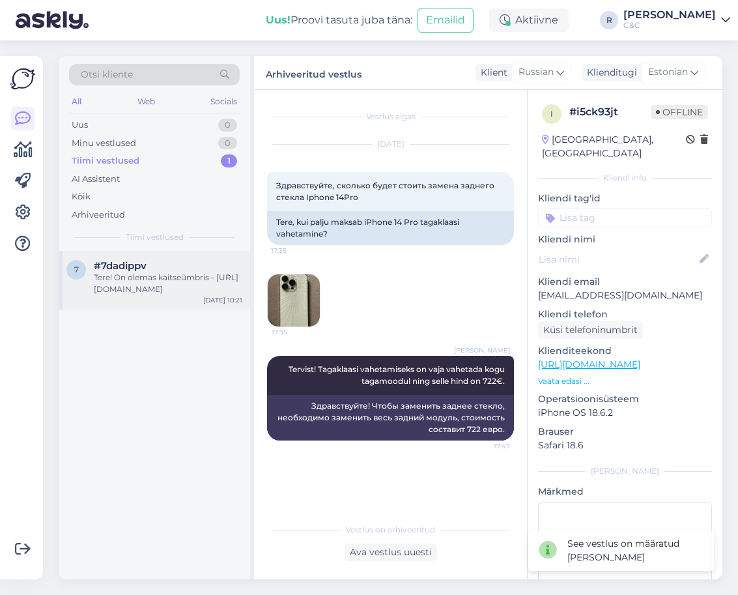
click at [125, 292] on div "Tere! On olemas kaitseümbris - https://www.shop.cec.ee/epico-hero-case-for-appl…" at bounding box center [168, 283] width 149 height 23
